Goal: Entertainment & Leisure: Consume media (video, audio)

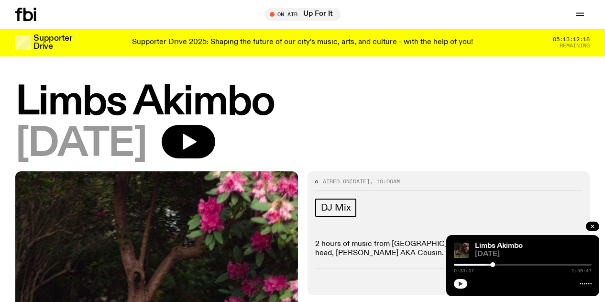
scroll to position [374, 0]
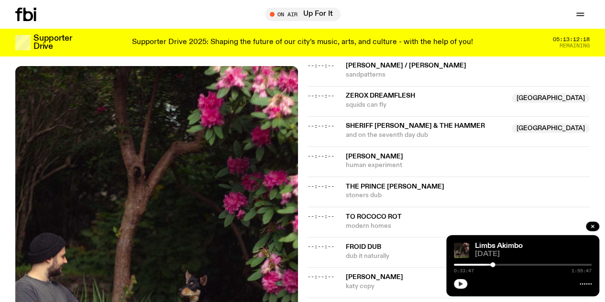
click at [458, 283] on icon "button" at bounding box center [461, 284] width 6 height 6
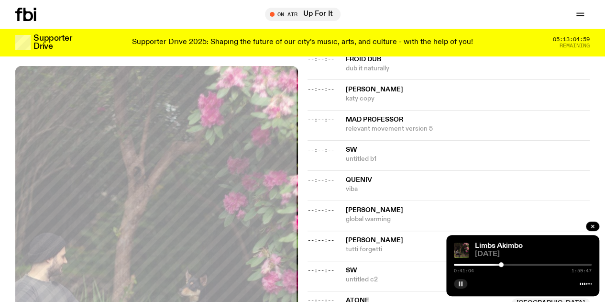
scroll to position [563, 0]
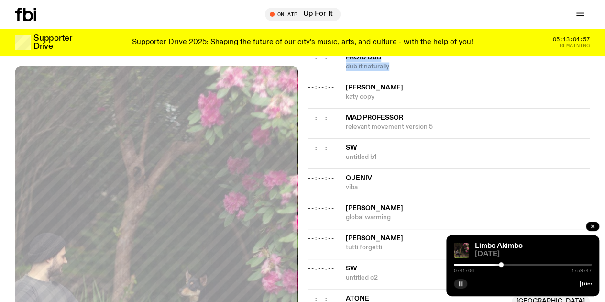
drag, startPoint x: 401, startPoint y: 78, endPoint x: 346, endPoint y: 70, distance: 55.6
click at [347, 70] on div "Froid Dub dub it naturally" at bounding box center [468, 62] width 244 height 18
drag, startPoint x: 393, startPoint y: 171, endPoint x: 335, endPoint y: 155, distance: 59.4
click at [335, 155] on div "--:--:-- sw untitled b1" at bounding box center [449, 153] width 283 height 30
copy div "sw untitled b1"
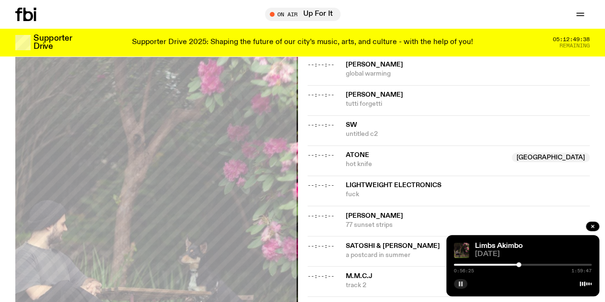
scroll to position [659, 0]
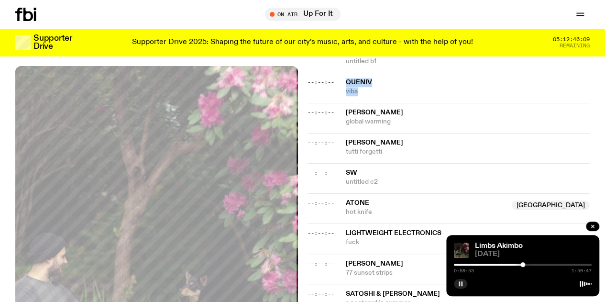
drag, startPoint x: 360, startPoint y: 104, endPoint x: 342, endPoint y: 93, distance: 20.8
click at [342, 93] on div "--:--:-- queniv viba" at bounding box center [449, 88] width 283 height 30
copy div "queniv viba"
drag, startPoint x: 403, startPoint y: 132, endPoint x: 345, endPoint y: 123, distance: 58.2
click at [345, 123] on div "--:--:-- [PERSON_NAME] global warming" at bounding box center [449, 118] width 283 height 30
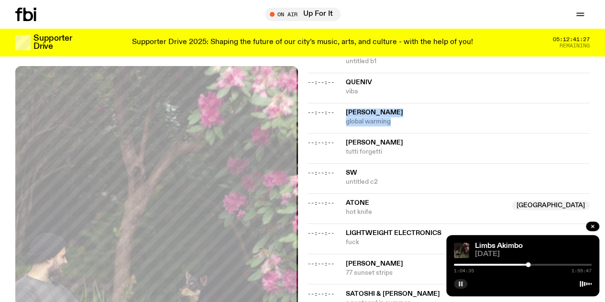
copy div "[PERSON_NAME] global warming"
click at [459, 285] on rect "button" at bounding box center [459, 283] width 1 height 5
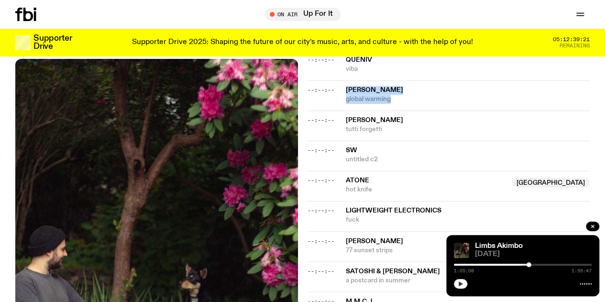
scroll to position [700, 0]
